Goal: Find specific page/section: Find specific page/section

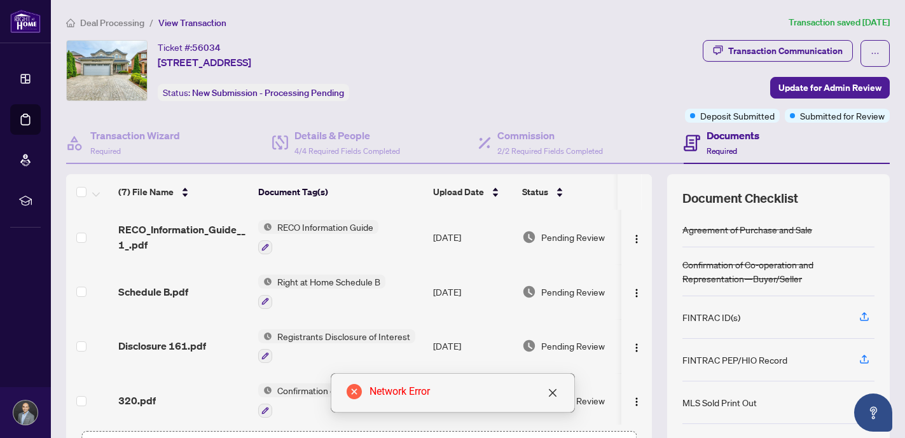
scroll to position [165, 0]
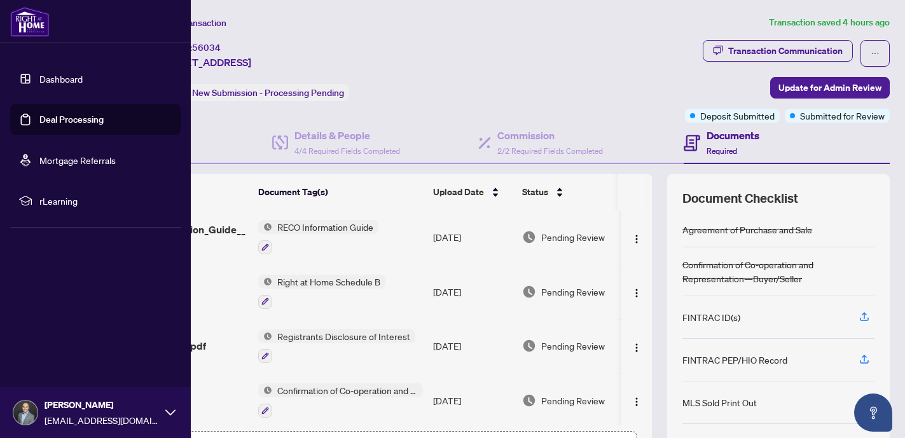
click at [55, 78] on link "Dashboard" at bounding box center [60, 78] width 43 height 11
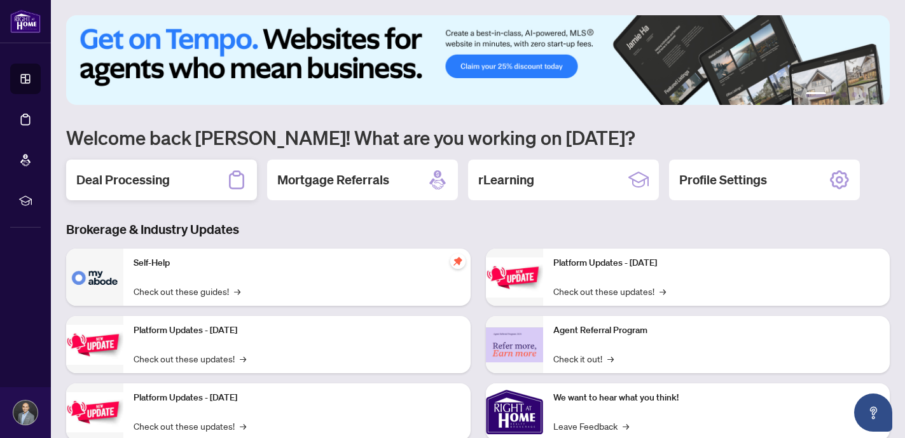
click at [167, 175] on h2 "Deal Processing" at bounding box center [123, 180] width 94 height 18
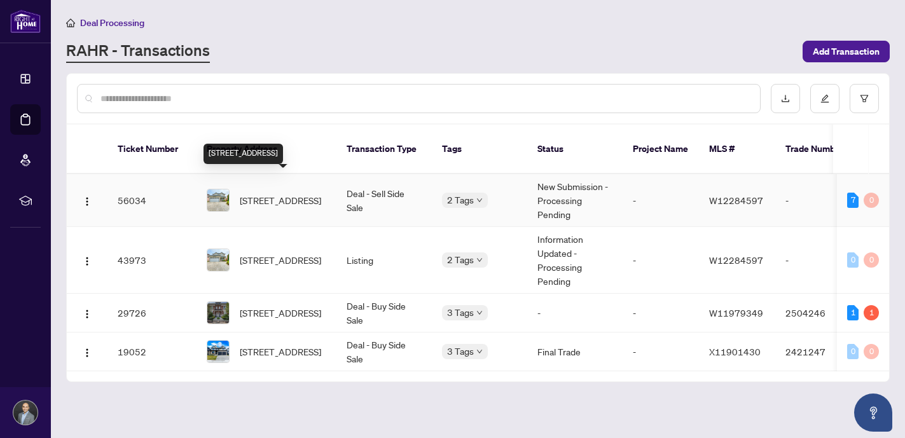
click at [263, 193] on span "[STREET_ADDRESS]" at bounding box center [280, 200] width 81 height 14
